Goal: Complete application form

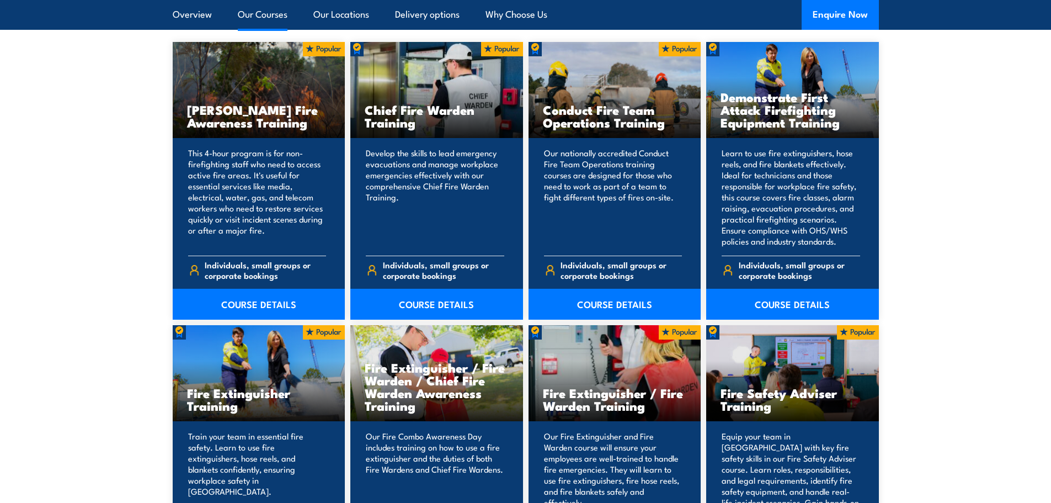
scroll to position [993, 0]
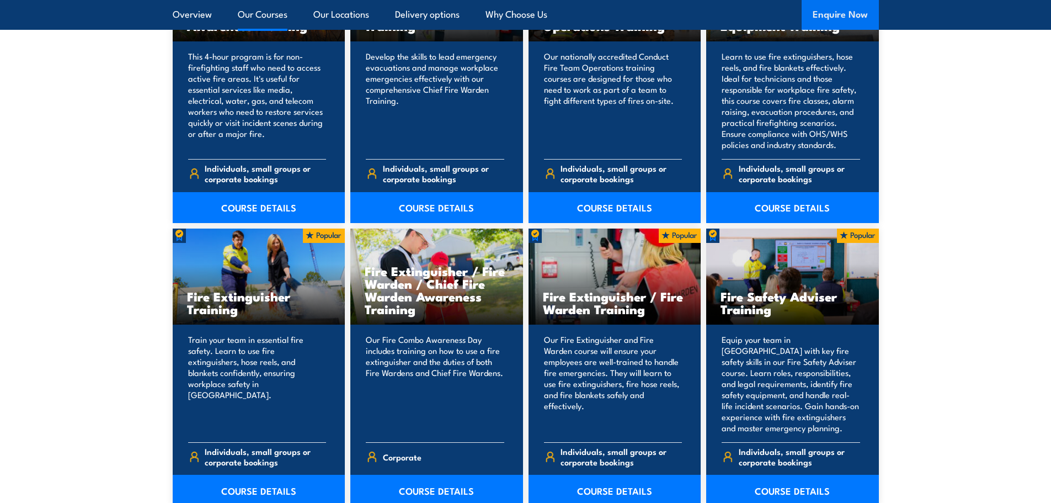
click at [852, 23] on button "Enquire Now" at bounding box center [840, 15] width 77 height 30
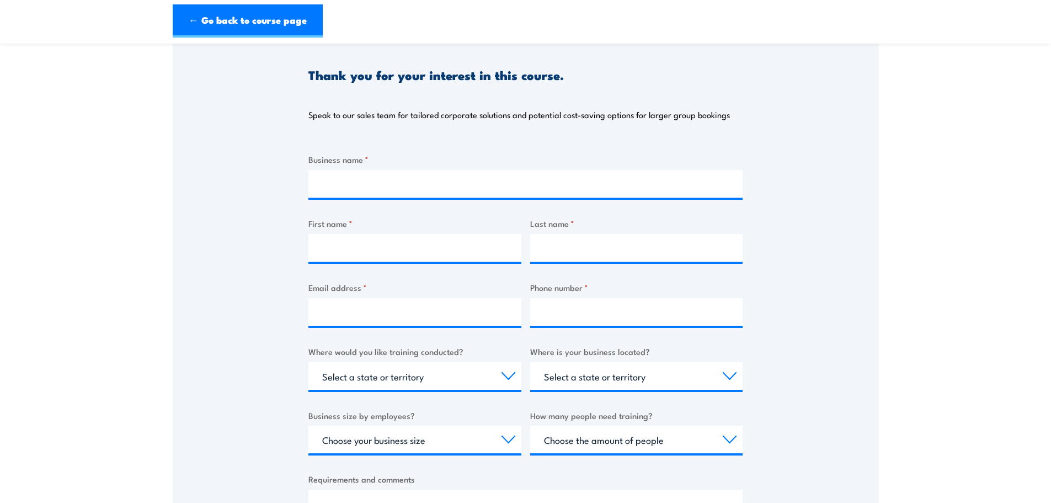
scroll to position [110, 0]
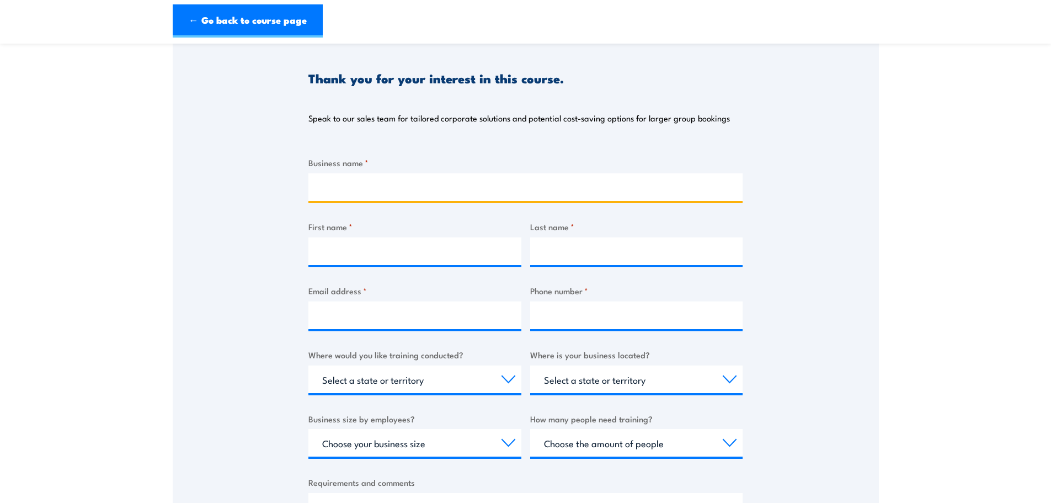
click at [423, 182] on input "Business name *" at bounding box center [525, 187] width 434 height 28
type input "MacGregor State School P&C Association"
type input "Amanda"
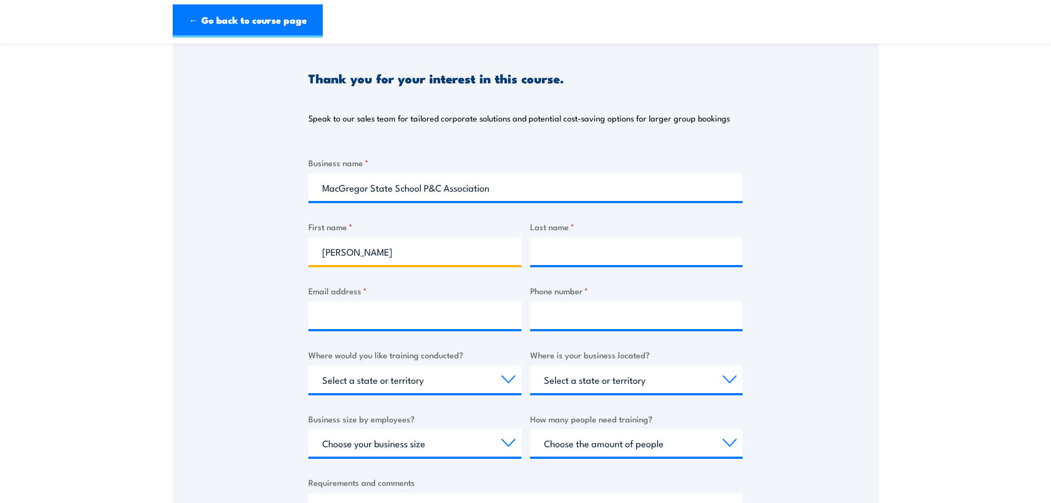
type input "Lowe"
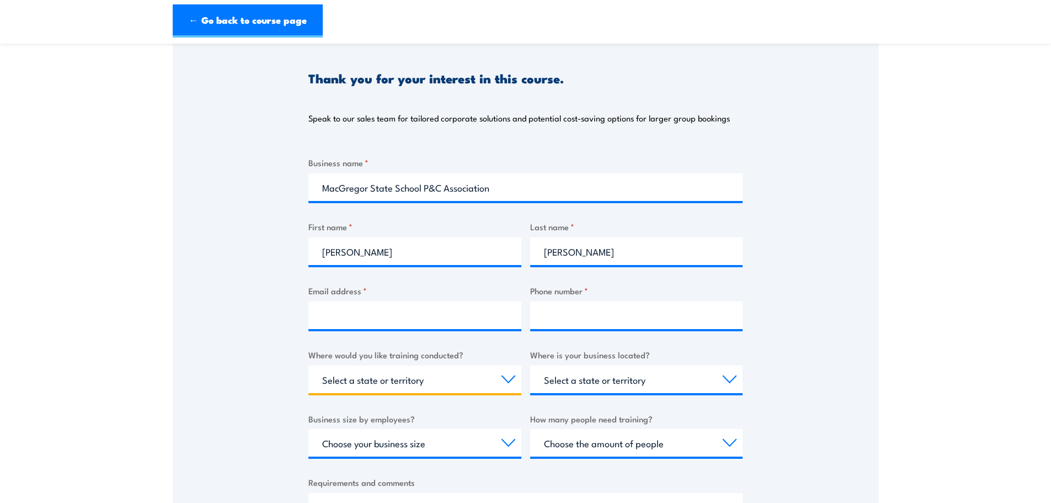
select select "QLD"
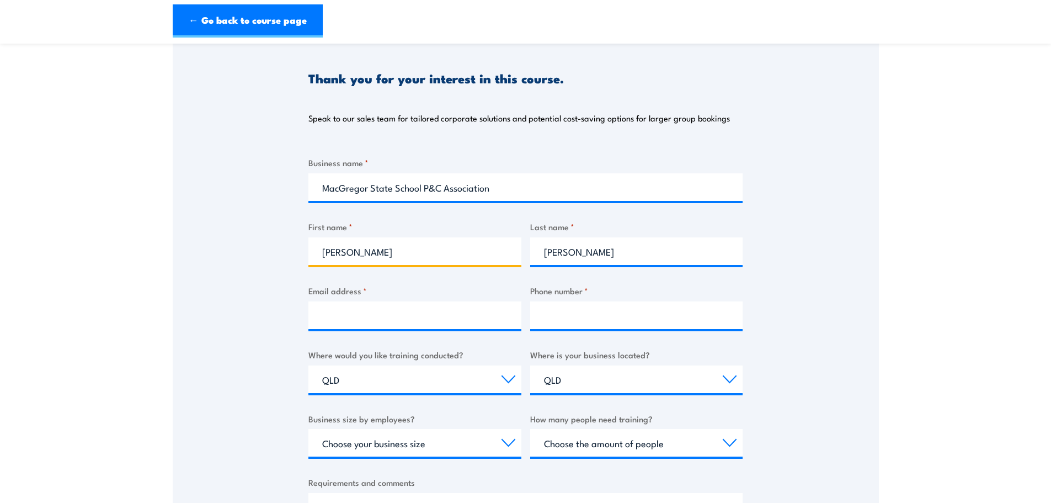
click at [430, 253] on input "Amanda" at bounding box center [414, 251] width 213 height 28
drag, startPoint x: 430, startPoint y: 253, endPoint x: 198, endPoint y: 250, distance: 232.4
click at [195, 252] on div "Thank you for your interest in this course. Speak to our sales team for tailore…" at bounding box center [526, 308] width 706 height 551
type input "Katherine"
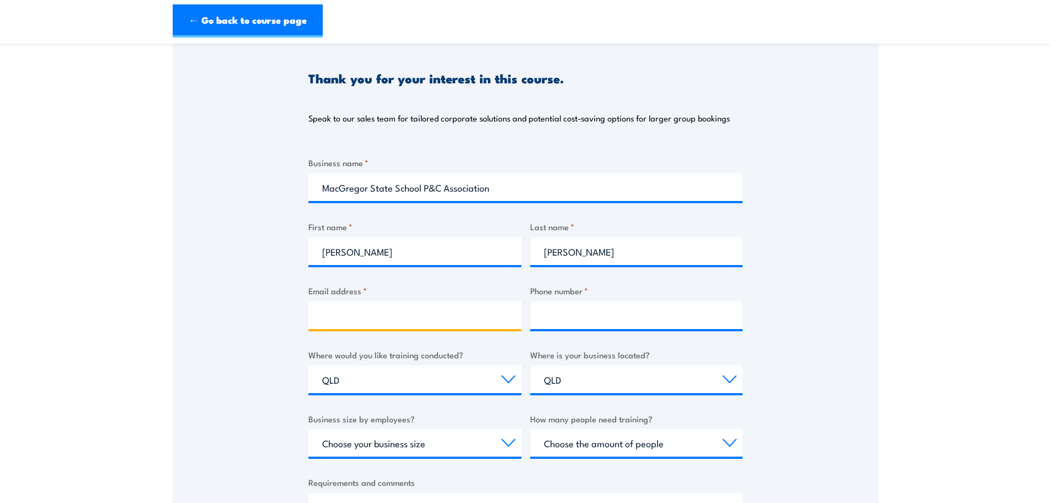
type input "macgregoroshc@gmail.com"
type input "0733494836"
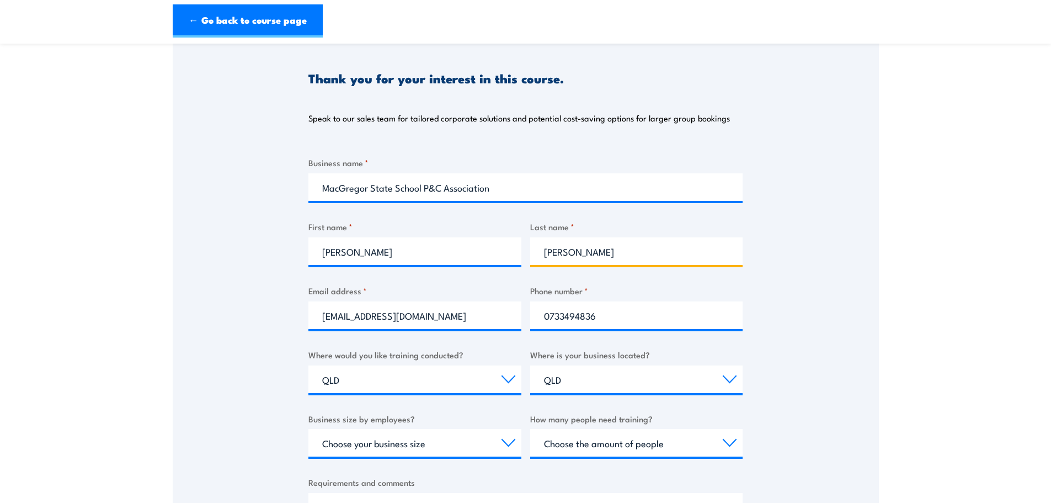
drag, startPoint x: 624, startPoint y: 253, endPoint x: 476, endPoint y: 256, distance: 147.9
click at [476, 256] on div "Business name * MacGregor State School P&C Association First name * Katherine L…" at bounding box center [525, 363] width 434 height 415
type input "g"
type input "Gotera"
click at [721, 363] on div "Where is your business located? Select a state or territory QLD NSW VIC SA ACT …" at bounding box center [636, 370] width 213 height 45
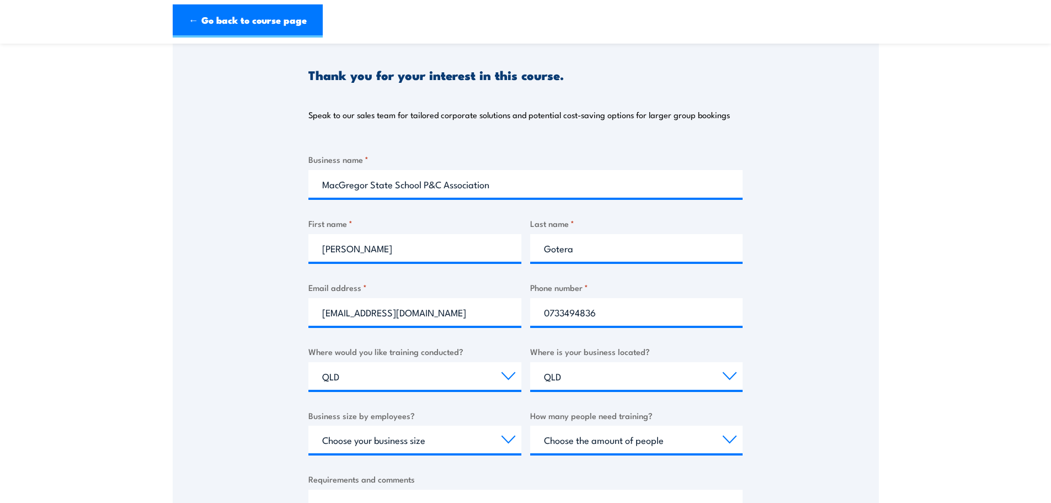
scroll to position [166, 0]
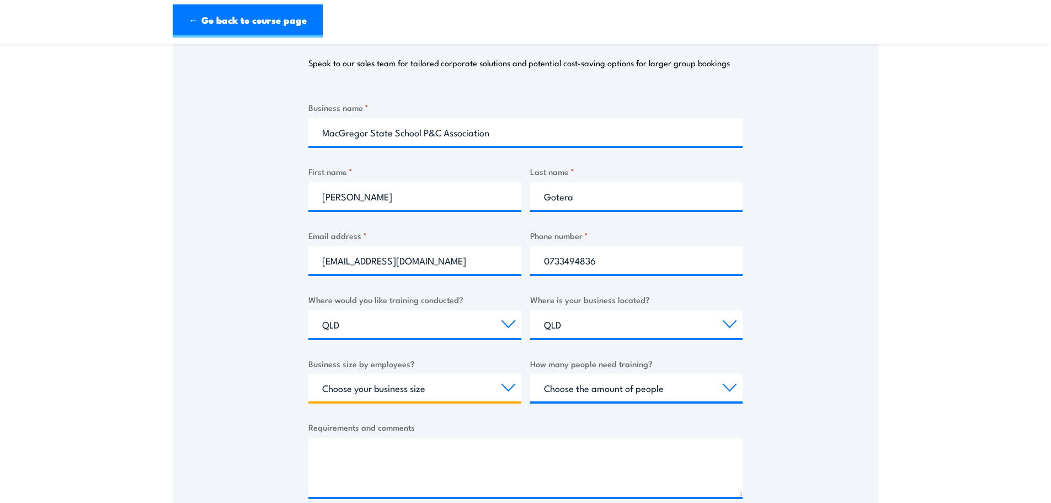
click at [439, 390] on select "Choose your business size 1 to 19 20 to 199 200+" at bounding box center [414, 388] width 213 height 28
select select "20 to 199"
click at [308, 374] on select "Choose your business size 1 to 19 20 to 199 200+" at bounding box center [414, 388] width 213 height 28
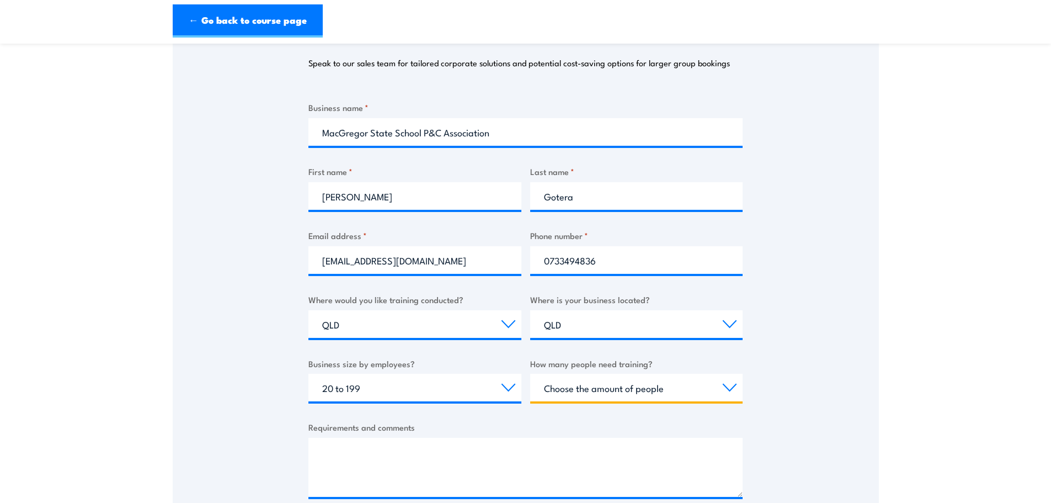
click at [612, 390] on select "Choose the amount of people 1 to 4 5 to 19 20+" at bounding box center [636, 388] width 213 height 28
select select "20+"
click at [530, 374] on select "Choose the amount of people 1 to 4 5 to 19 20+" at bounding box center [636, 388] width 213 height 28
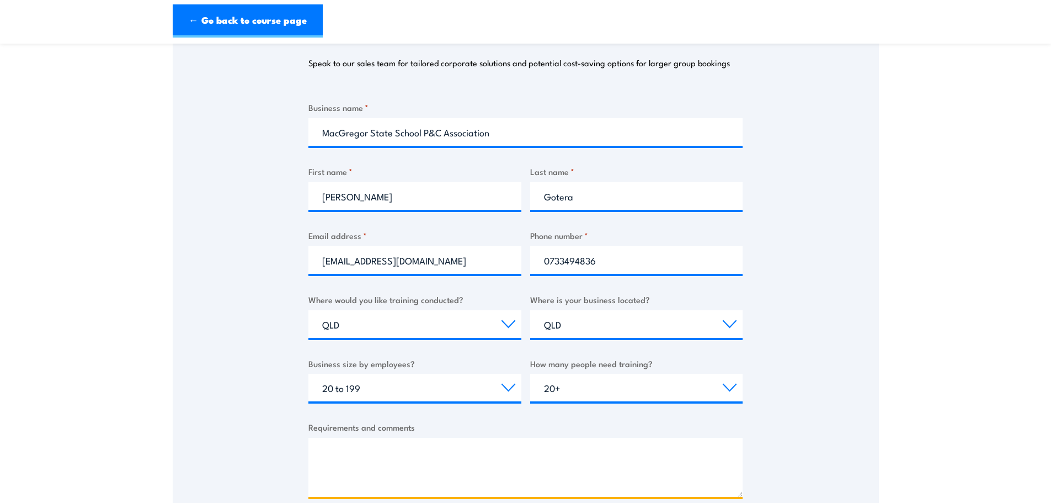
click at [521, 472] on textarea "Requirements and comments" at bounding box center [525, 467] width 434 height 59
click at [438, 461] on textarea "Requirements and comments" at bounding box center [525, 467] width 434 height 59
paste textarea "Hi, We would like to request a quote for Fire Safety Awareness Training. We are…"
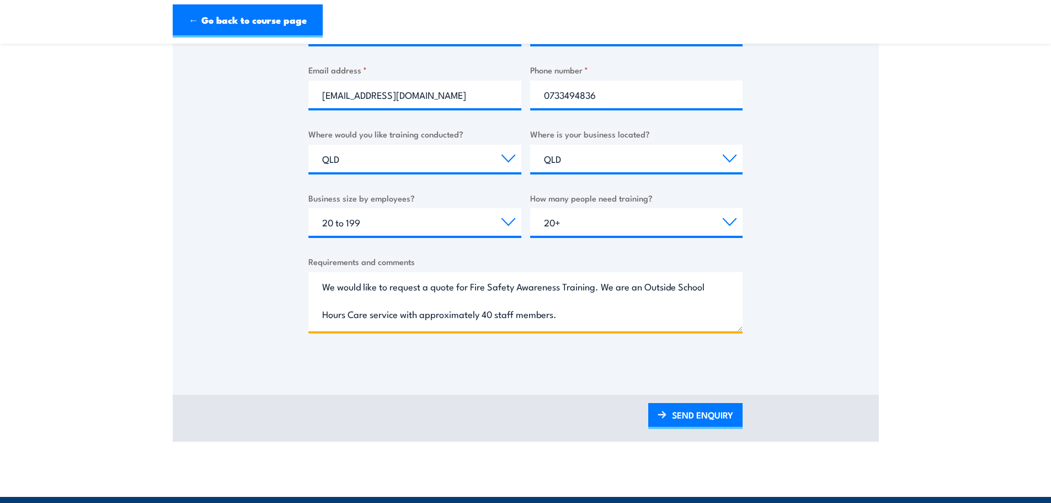
scroll to position [0, 0]
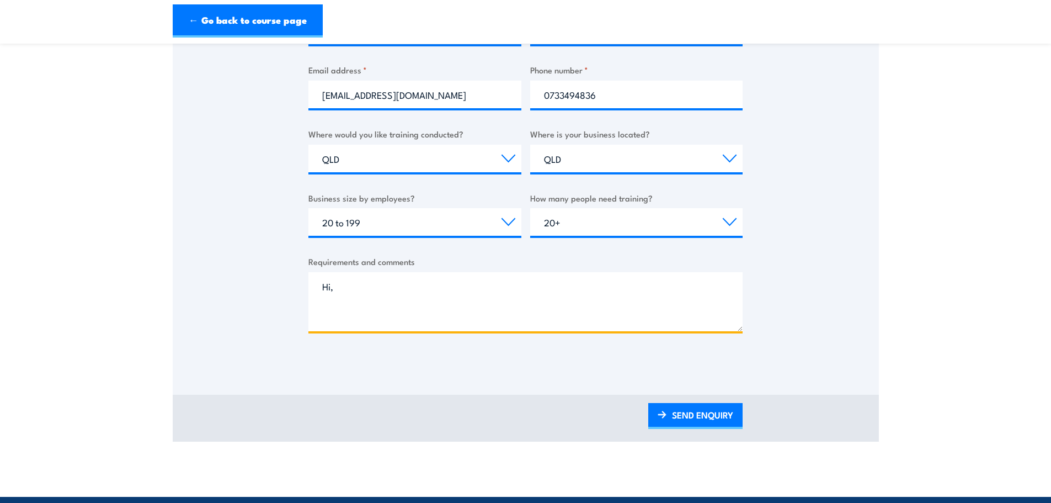
click at [405, 313] on textarea "Hi, We would like to request a quote for Fire Safety Awareness Training. We are…" at bounding box center [525, 301] width 434 height 59
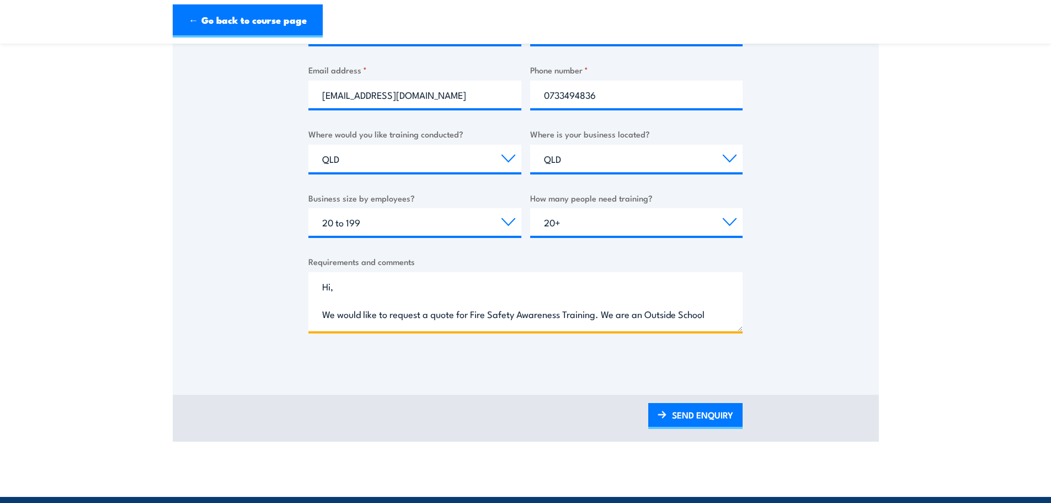
scroll to position [55, 0]
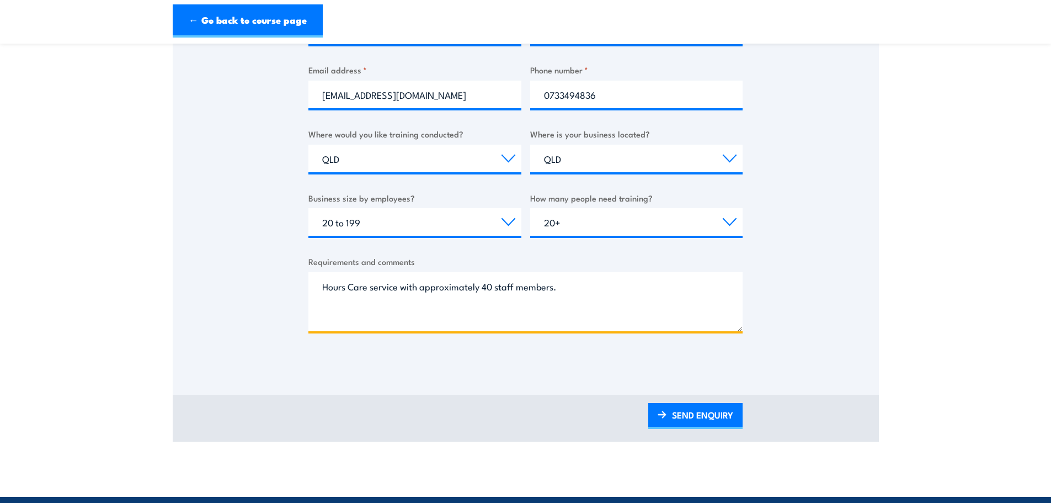
click at [334, 308] on textarea "Hi, We would like to request a quote for Fire Safety Awareness Training. We are…" at bounding box center [525, 301] width 434 height 59
click at [343, 297] on textarea "Hi, We would like to request a quote for Fire Safety Awareness Training. We are…" at bounding box center [525, 301] width 434 height 59
click at [342, 303] on textarea "Hi, We would like to request a quote for Fire Safety Awareness Training. We are…" at bounding box center [525, 301] width 434 height 59
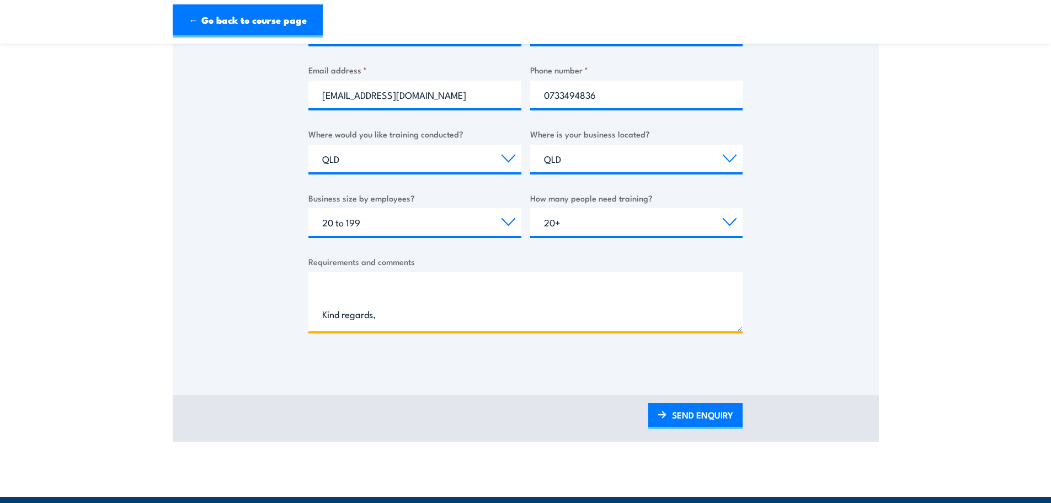
click at [350, 290] on textarea "Hi, We would like to request a quote for Fire Safety Awareness Training. We are…" at bounding box center [525, 301] width 434 height 59
type textarea "Hi, We would like to request a quote for Fire Safety Awareness Training. We are…"
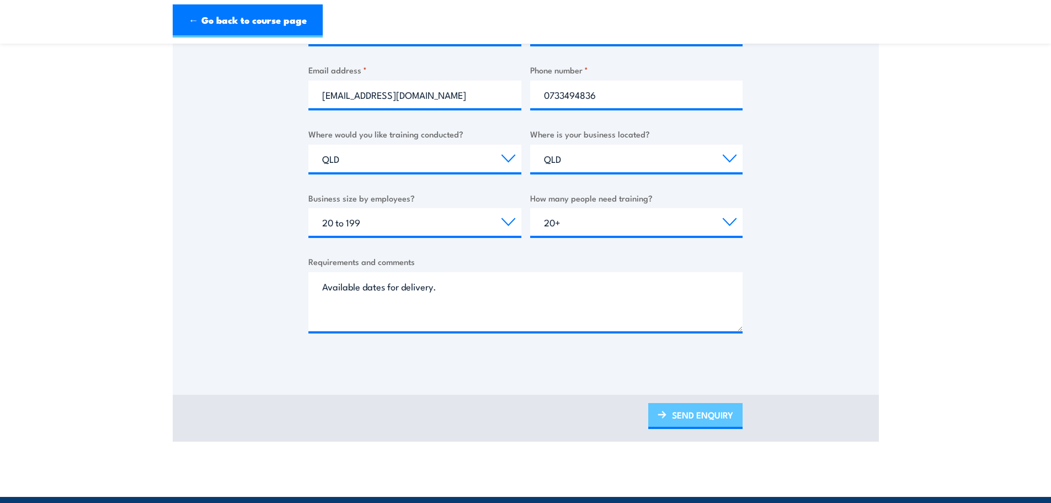
click at [676, 422] on link "SEND ENQUIRY" at bounding box center [695, 416] width 94 height 26
click at [691, 407] on link "SEND ENQUIRY" at bounding box center [695, 416] width 94 height 26
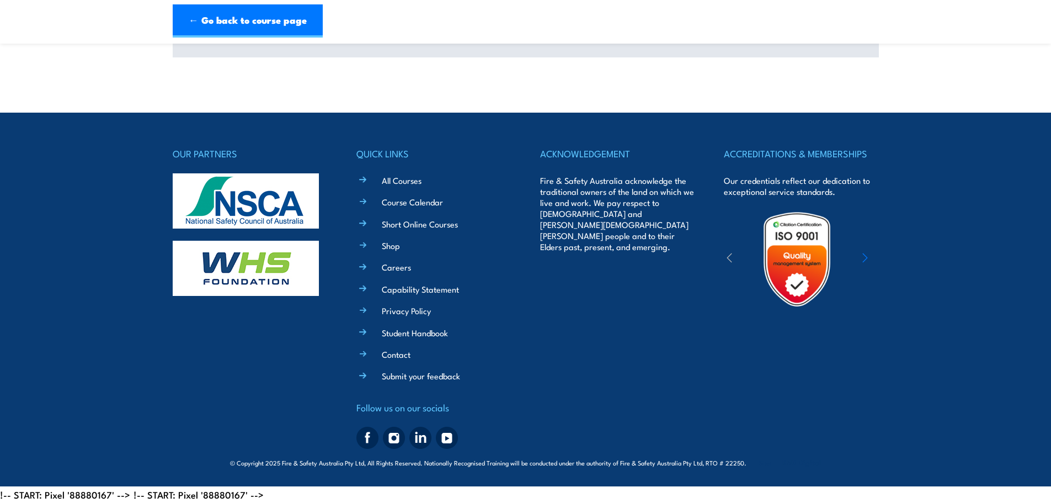
scroll to position [319, 0]
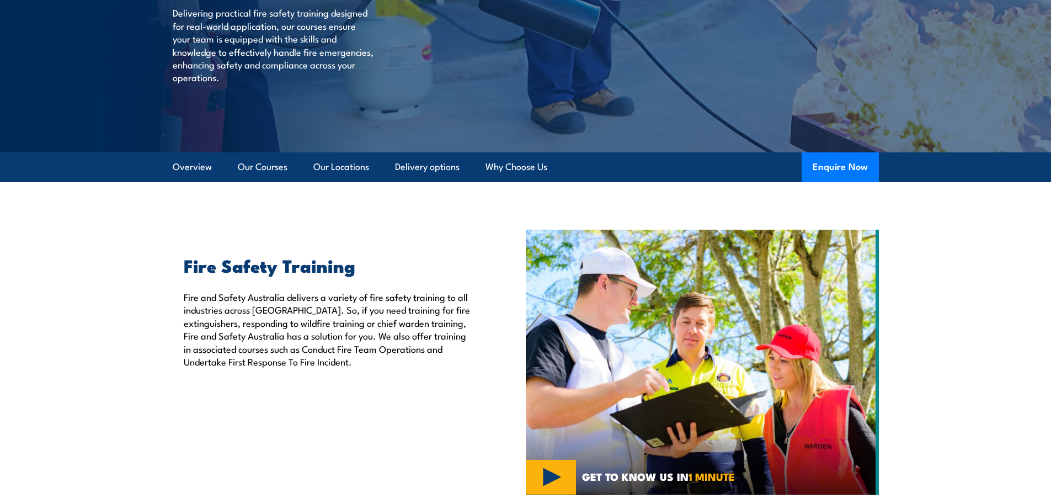
scroll to position [110, 0]
